Goal: Information Seeking & Learning: Check status

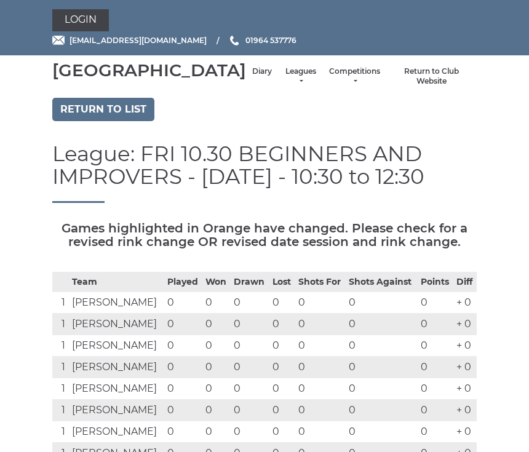
click at [424, 87] on link "Return to Club Website" at bounding box center [431, 76] width 78 height 20
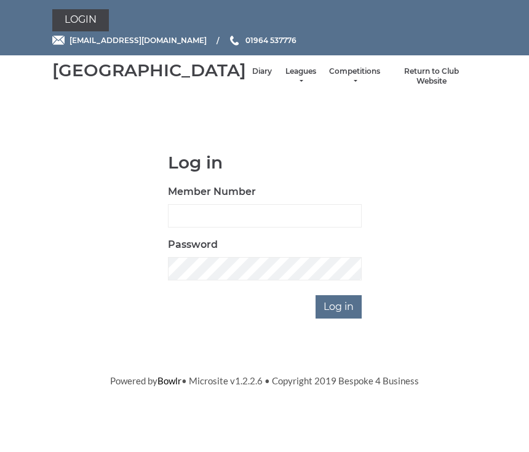
scroll to position [101, 0]
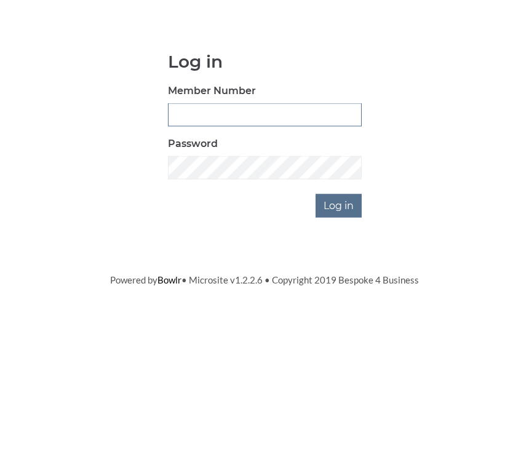
type input "0930"
click at [339, 295] on input "Log in" at bounding box center [338, 306] width 46 height 23
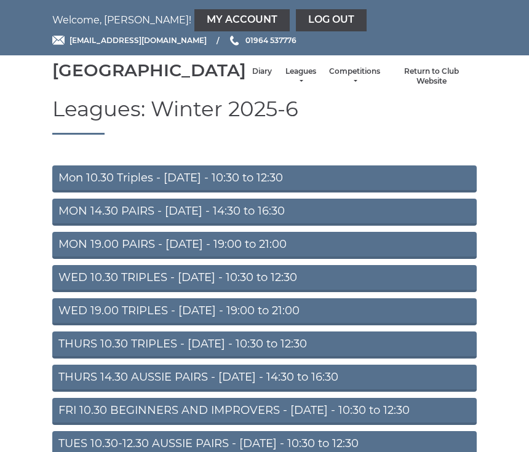
click at [190, 93] on div "Hornsea Bowls Centre Diary Leagues Club leagues - Winter 2025-6 Club leagues - …" at bounding box center [264, 76] width 443 height 33
click at [252, 77] on link "Diary" at bounding box center [262, 71] width 20 height 10
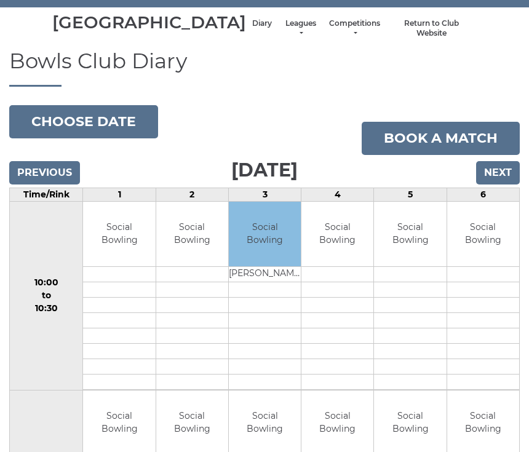
scroll to position [49, 0]
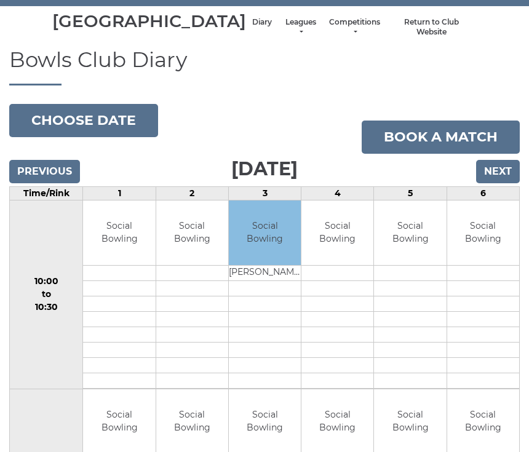
click at [507, 183] on input "Next" at bounding box center [498, 171] width 44 height 23
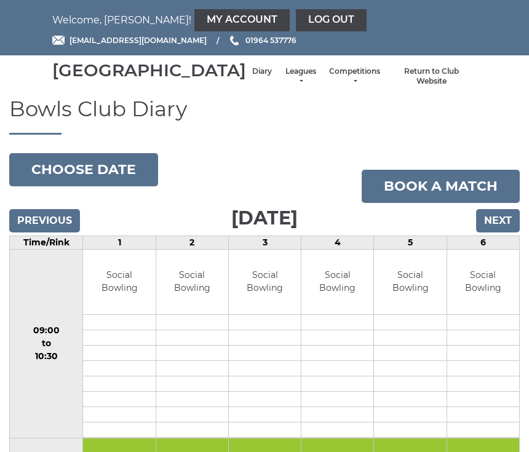
click at [504, 232] on input "Next" at bounding box center [498, 220] width 44 height 23
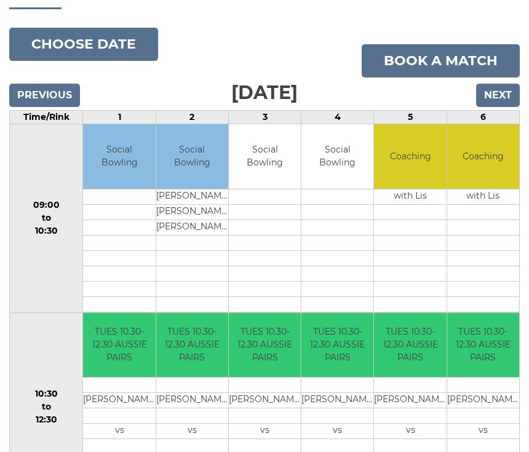
scroll to position [125, 0]
click at [503, 107] on input "Next" at bounding box center [498, 95] width 44 height 23
